Goal: Task Accomplishment & Management: Manage account settings

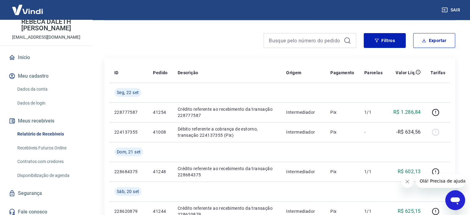
scroll to position [37, 0]
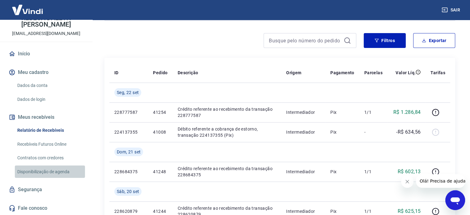
click at [60, 171] on link "Disponibilização de agenda" at bounding box center [50, 171] width 70 height 13
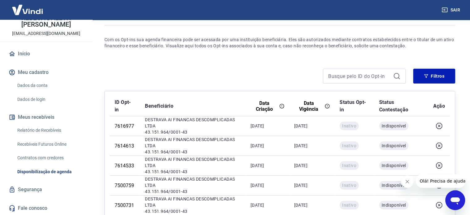
scroll to position [51, 0]
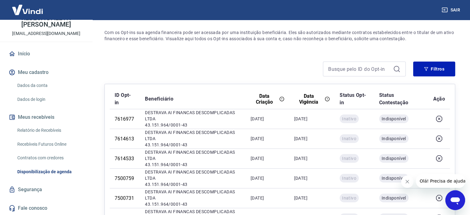
click at [39, 86] on link "Dados da conta" at bounding box center [50, 85] width 70 height 13
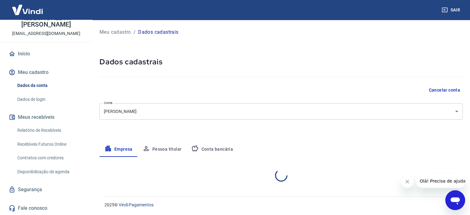
select select "SP"
